Goal: Task Accomplishment & Management: Manage account settings

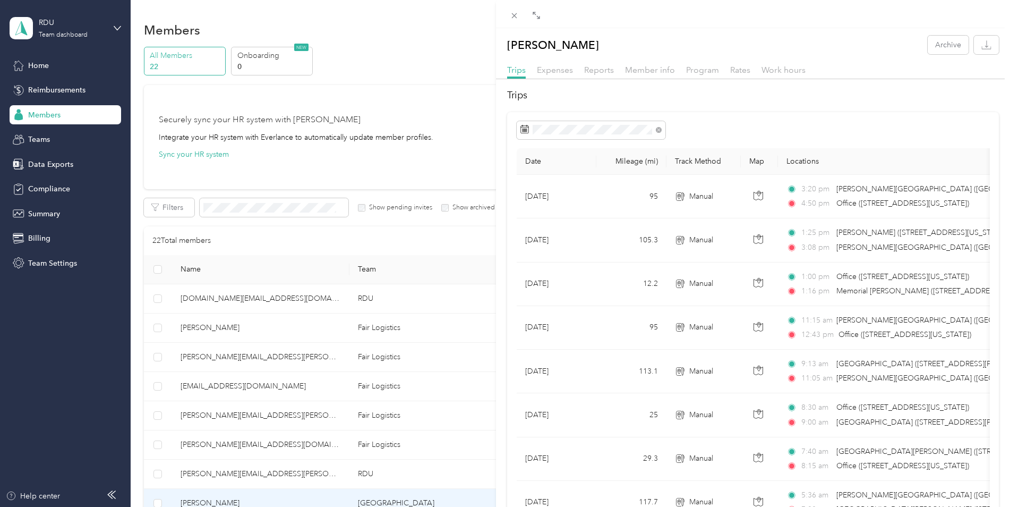
scroll to position [106, 0]
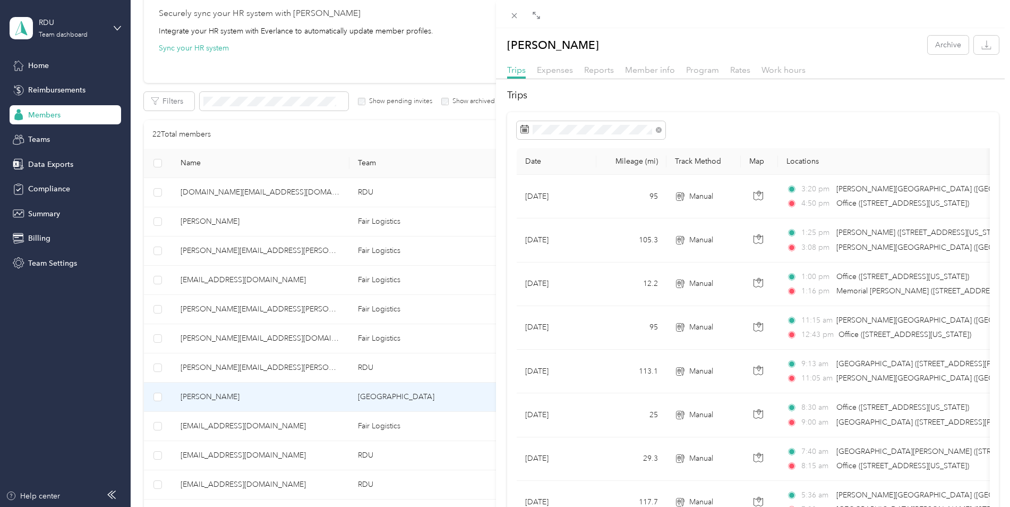
click at [264, 371] on div "Moses Archive Trips Expenses Reports Member info Program Rates Work hours Trips…" at bounding box center [505, 253] width 1010 height 507
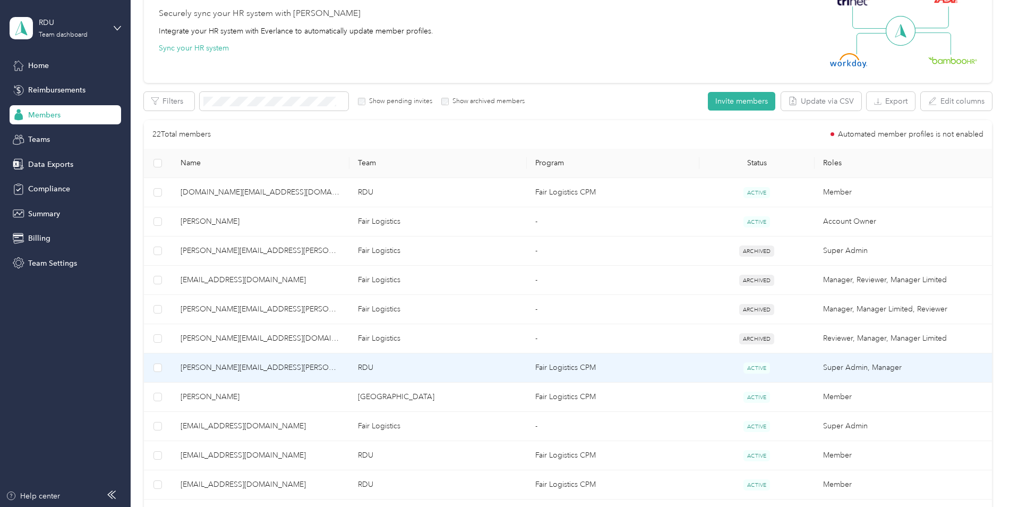
click at [268, 365] on span "[PERSON_NAME][EMAIL_ADDRESS][PERSON_NAME][DOMAIN_NAME] (You)" at bounding box center [261, 368] width 160 height 12
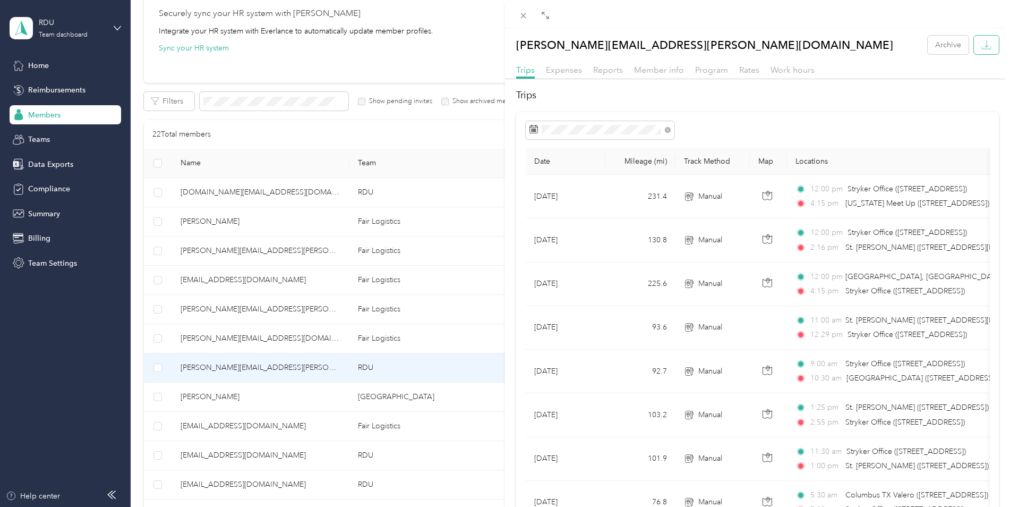
click at [982, 46] on icon "button" at bounding box center [987, 45] width 10 height 10
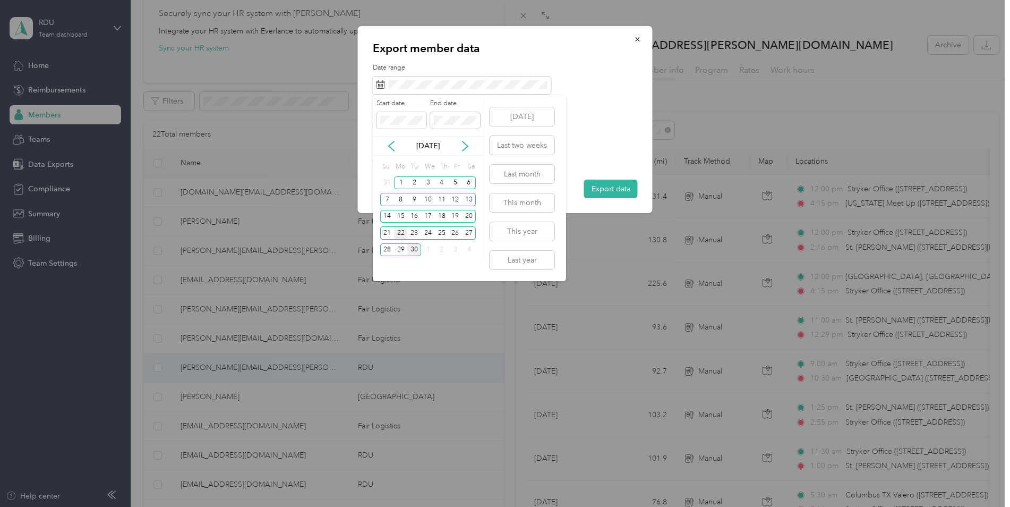
click at [402, 231] on div "22" at bounding box center [401, 232] width 14 height 13
click at [391, 246] on div "28" at bounding box center [387, 249] width 14 height 13
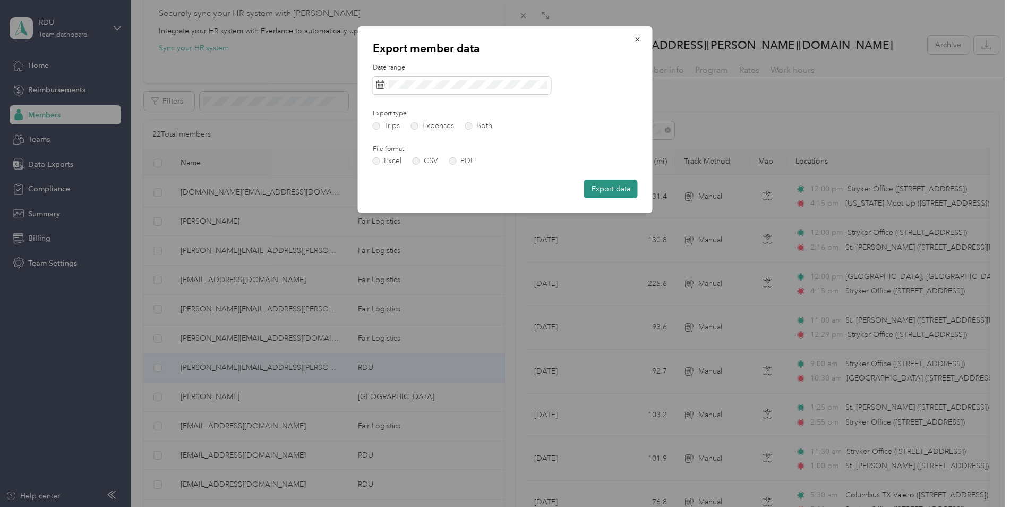
click at [605, 187] on button "Export data" at bounding box center [611, 189] width 54 height 19
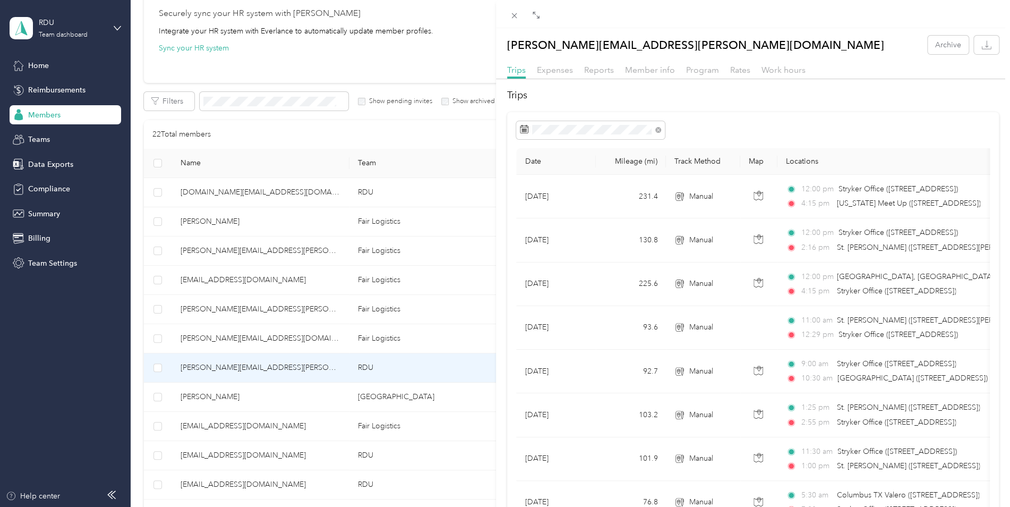
scroll to position [106, 0]
